Goal: Transaction & Acquisition: Purchase product/service

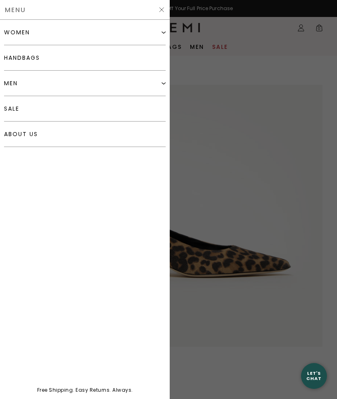
click at [62, 32] on div "women" at bounding box center [85, 32] width 162 height 25
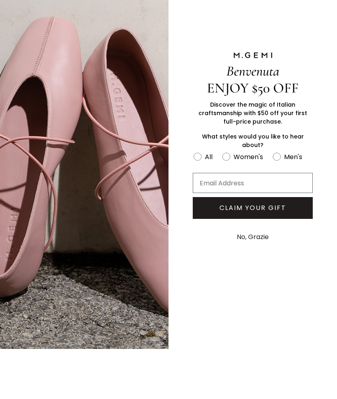
scroll to position [59, 0]
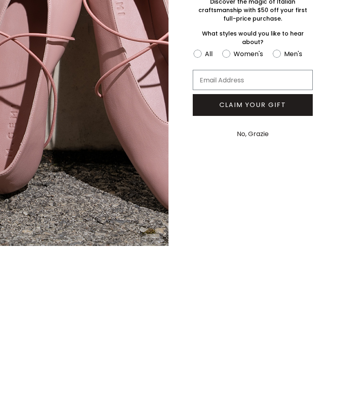
click at [261, 277] on button "No, Grazie" at bounding box center [253, 287] width 40 height 20
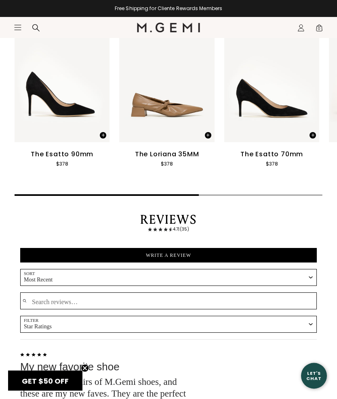
scroll to position [1206, 0]
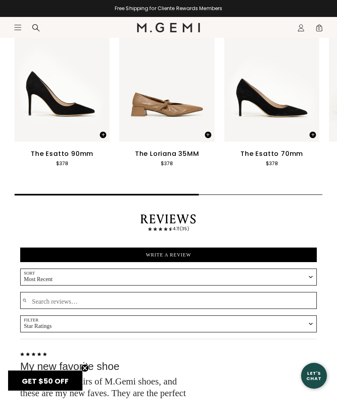
click at [18, 27] on icon "Icons/20x20/hamburger@2x" at bounding box center [18, 27] width 8 height 8
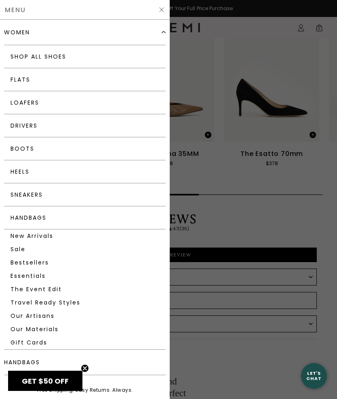
click at [34, 237] on link "New Arrivals" at bounding box center [85, 235] width 162 height 13
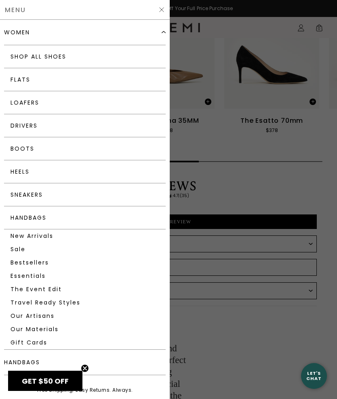
click at [47, 231] on link "New Arrivals" at bounding box center [85, 235] width 162 height 13
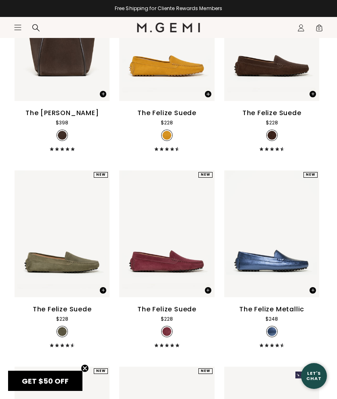
scroll to position [3146, 0]
